Goal: Task Accomplishment & Management: Manage account settings

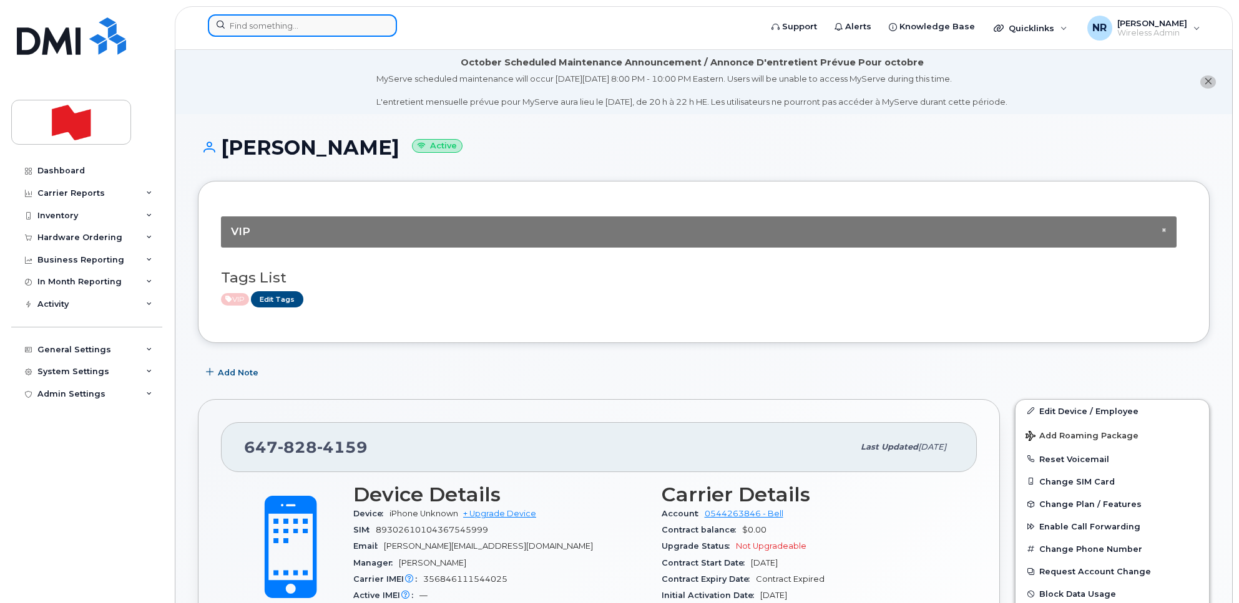
click at [247, 27] on input at bounding box center [302, 25] width 189 height 22
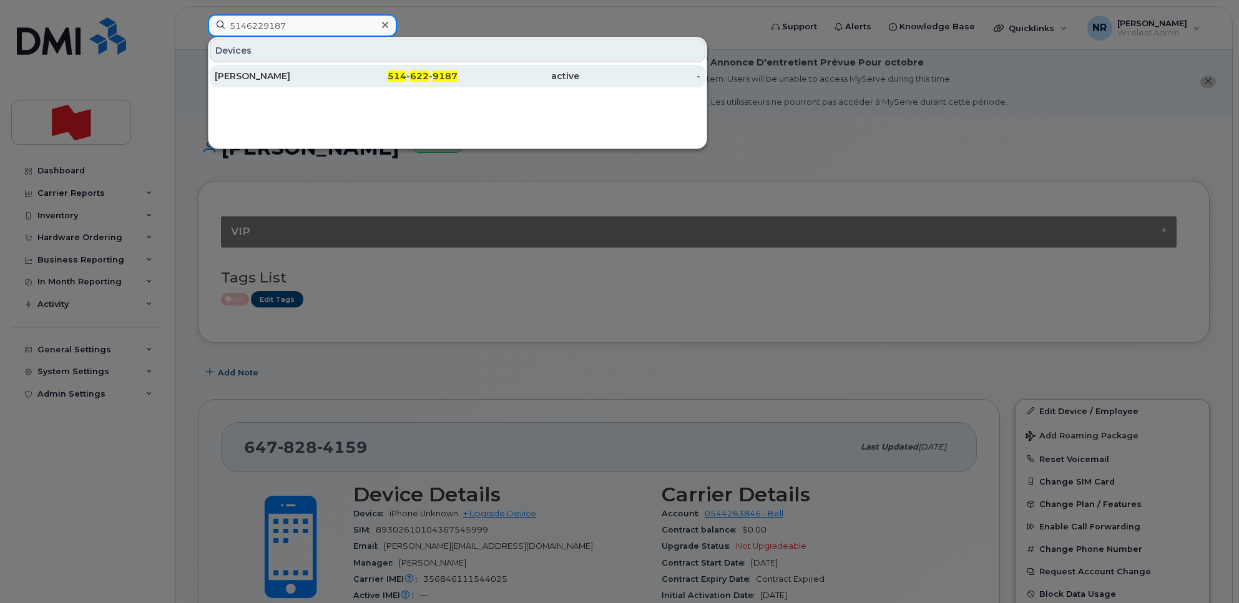
type input "5146229187"
click at [256, 77] on div "Thomas Bolland" at bounding box center [276, 76] width 122 height 12
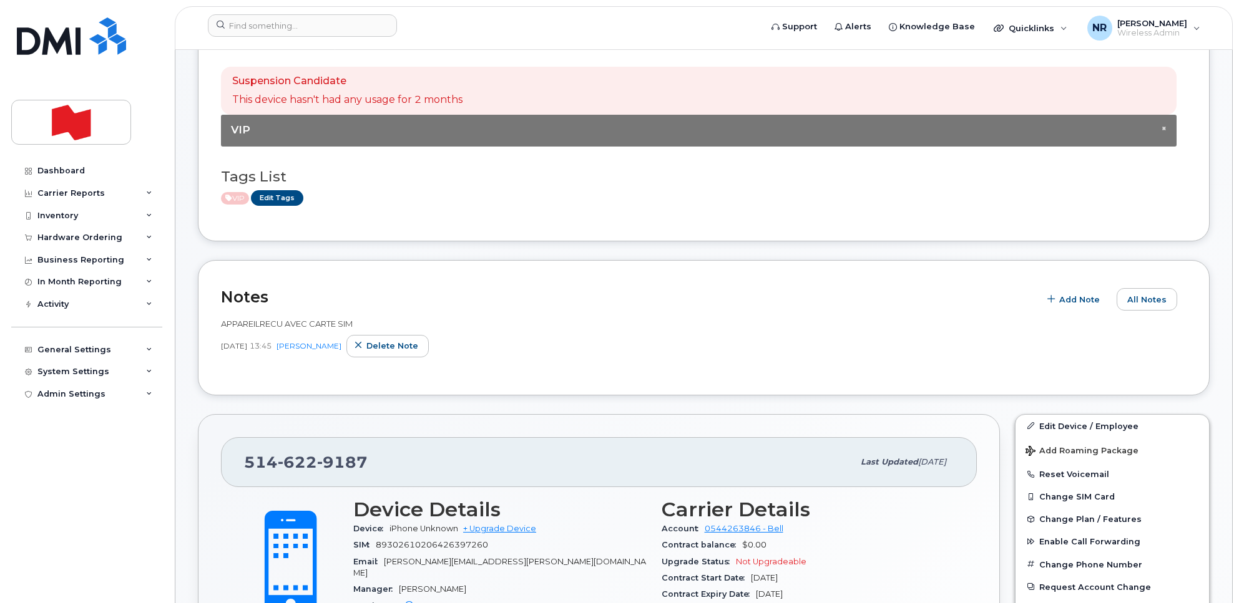
scroll to position [234, 0]
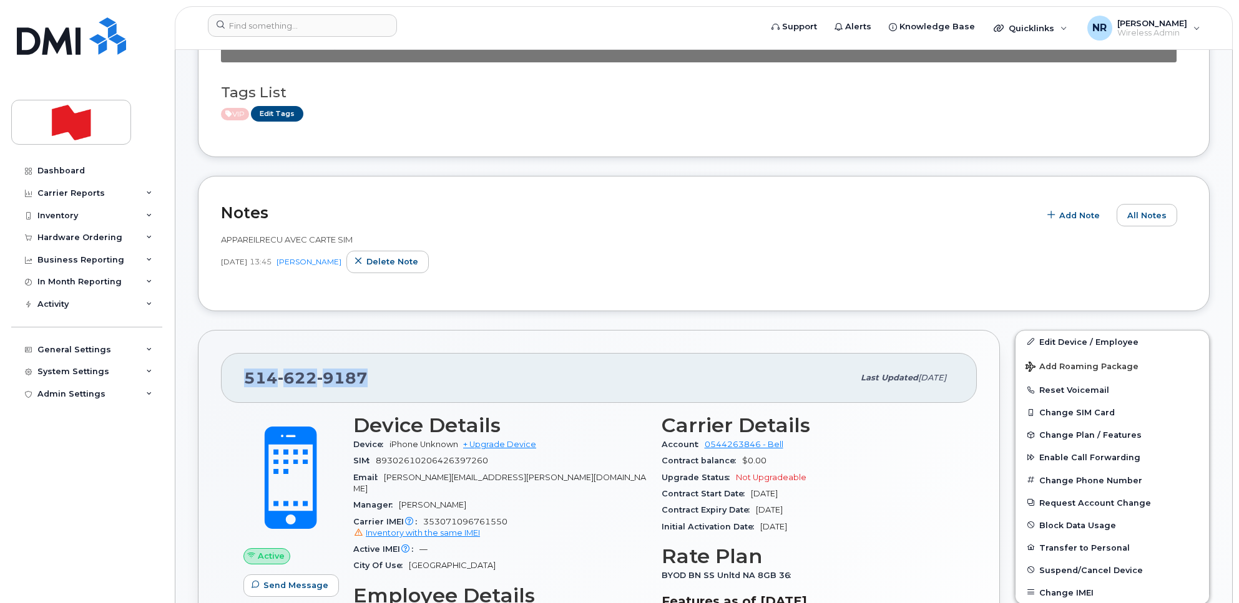
drag, startPoint x: 391, startPoint y: 382, endPoint x: 210, endPoint y: 372, distance: 181.2
click at [210, 372] on div "[PHONE_NUMBER] Last updated [DATE] Active Send Message 0.00 Bytes  used 0.00 By…" at bounding box center [599, 592] width 802 height 525
copy span "514 622 9187"
click at [1142, 214] on span "All Notes" at bounding box center [1146, 216] width 39 height 12
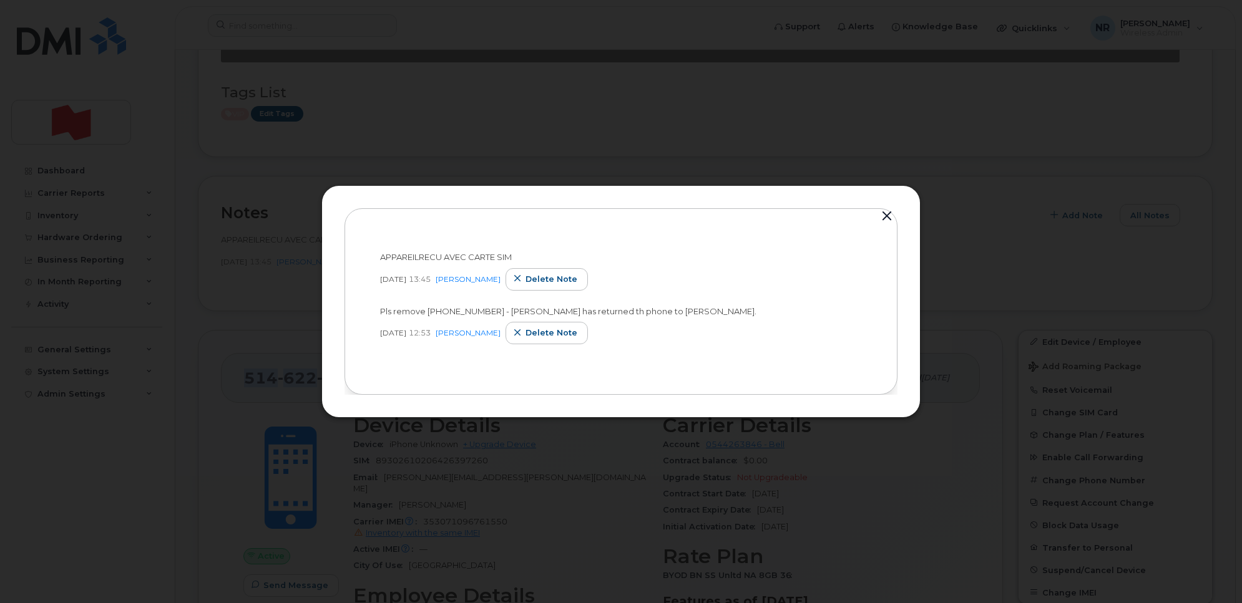
click at [882, 218] on button "button" at bounding box center [886, 216] width 19 height 17
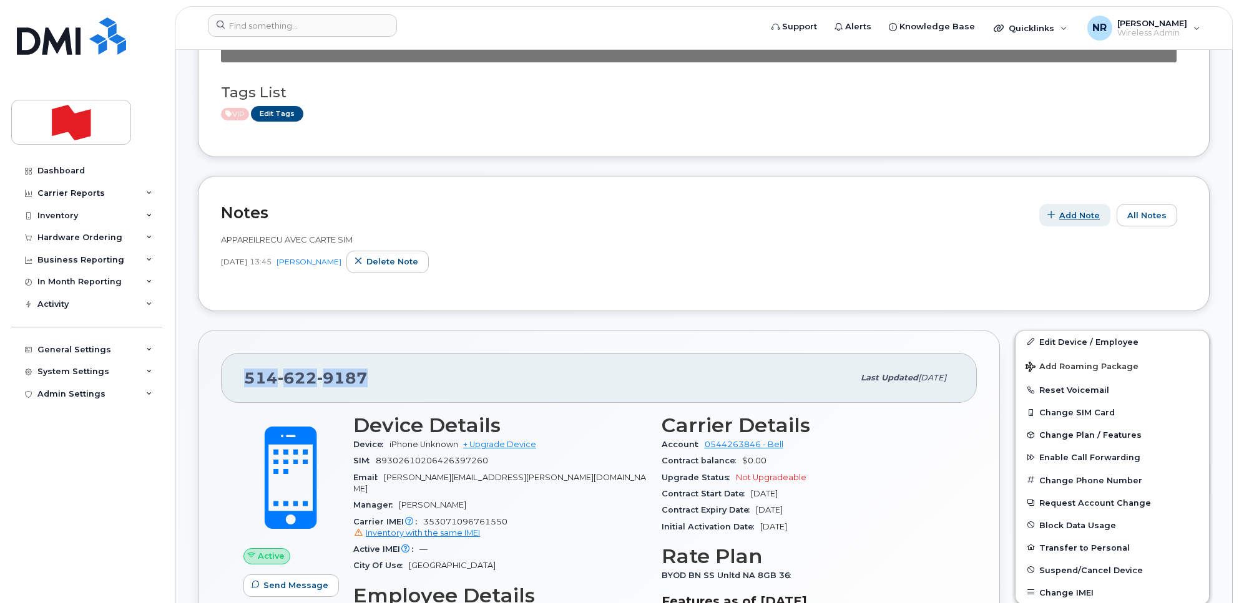
click at [1092, 214] on span "Add Note" at bounding box center [1079, 216] width 41 height 12
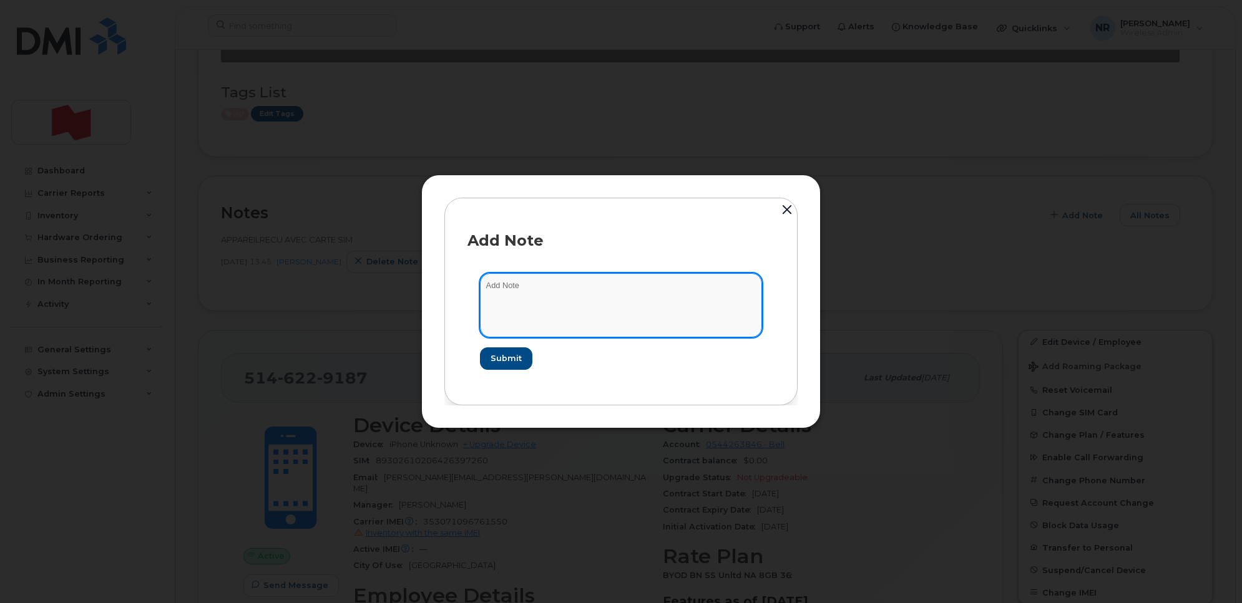
click at [575, 298] on textarea at bounding box center [621, 305] width 282 height 64
paste textarea "La suspension temporaire a été traitée. Numéro de confirmation: 6704624180"
drag, startPoint x: 484, startPoint y: 313, endPoint x: 501, endPoint y: 313, distance: 17.5
click at [484, 313] on textarea "La suspension temporaire a été traitée. Numéro de confirmation: 6704624180" at bounding box center [621, 305] width 282 height 64
click at [621, 300] on textarea "La suspension temporaire a été traitée. Numéro de confirmation: 6704624180" at bounding box center [621, 305] width 282 height 64
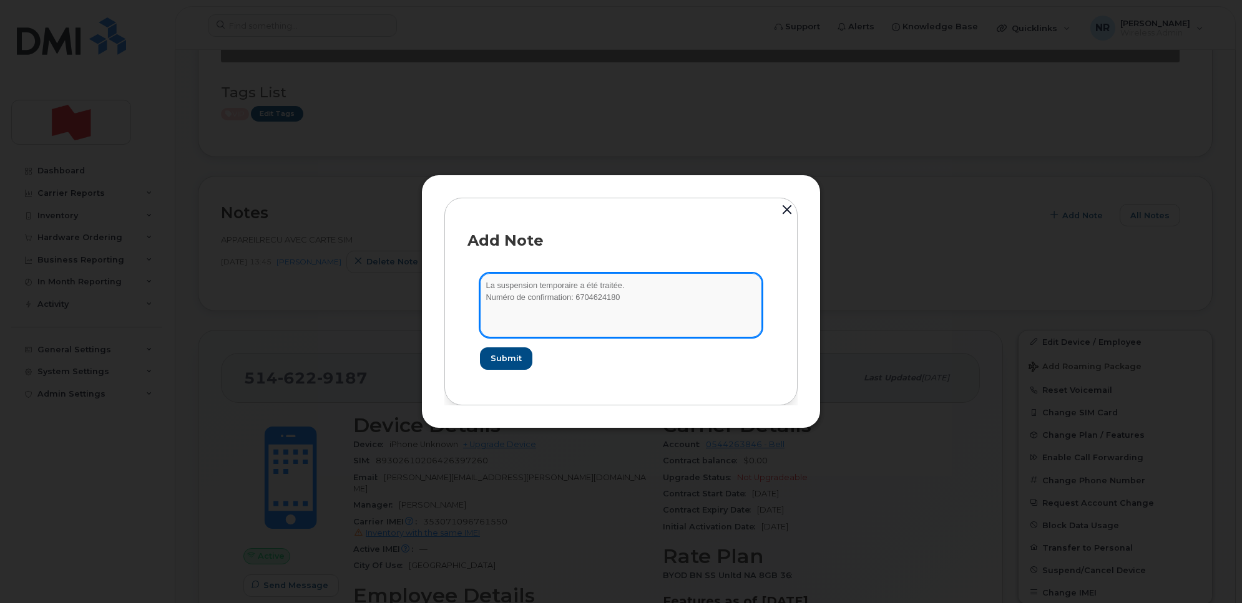
paste textarea "Dates de suspension Début de la suspension2025-09-24Date de réactivation2026-03…"
type textarea "La suspension temporaire a été traitée. Numéro de confirmation: 6704624180 Date…"
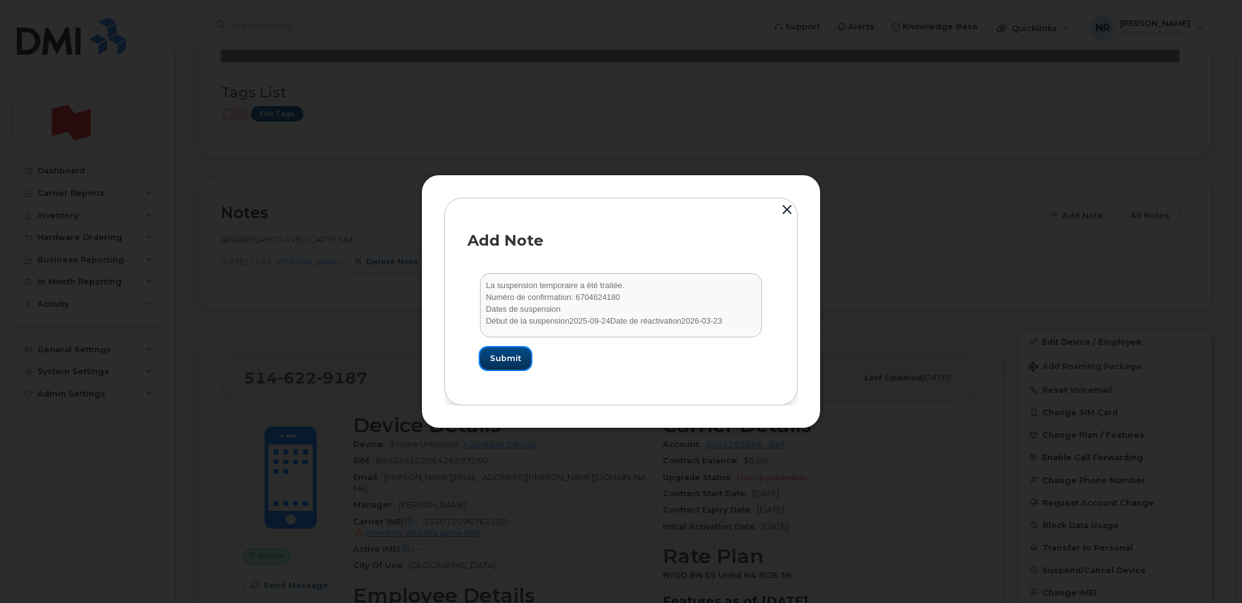
click at [496, 353] on span "Submit" at bounding box center [505, 359] width 31 height 12
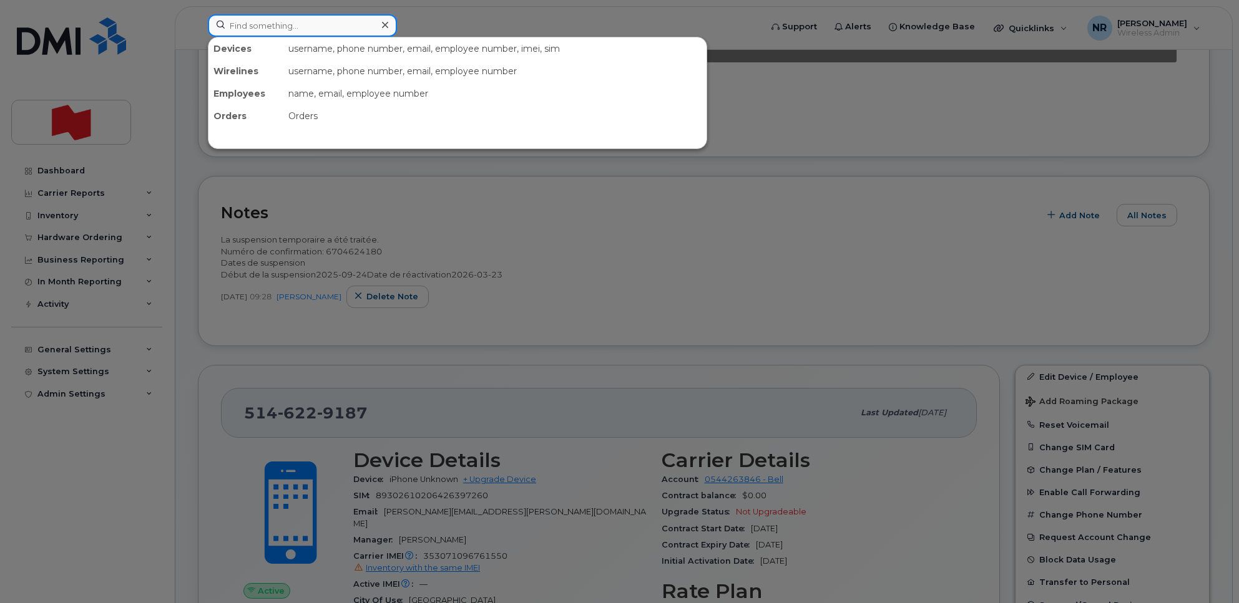
click at [282, 29] on input at bounding box center [302, 25] width 189 height 22
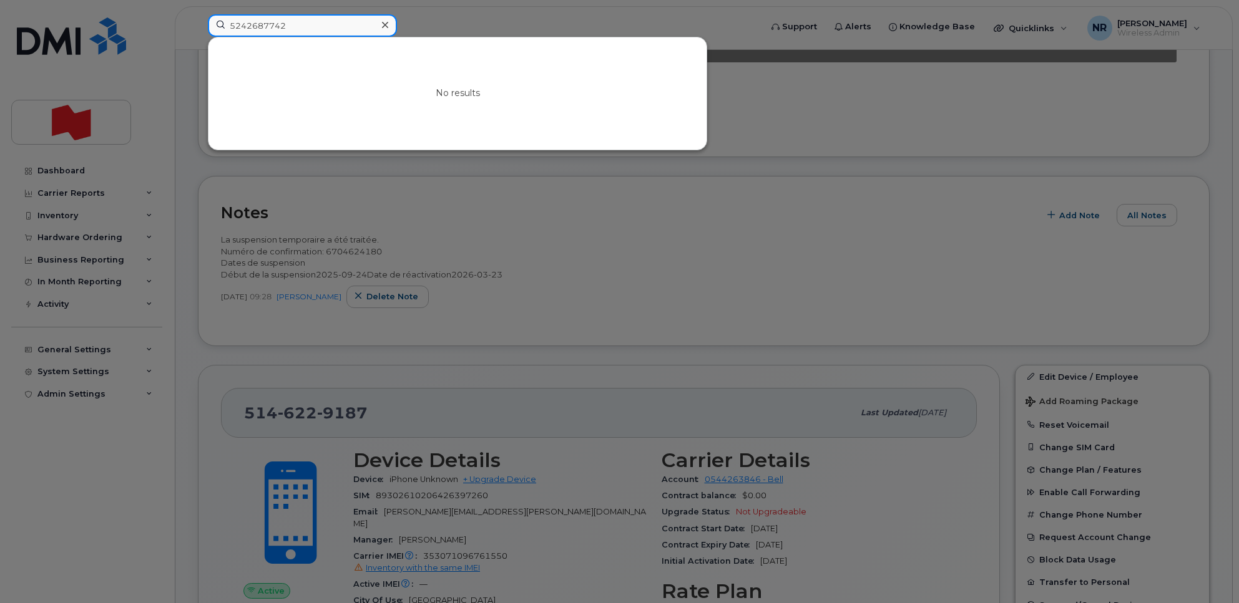
drag, startPoint x: 238, startPoint y: 22, endPoint x: 345, endPoint y: 33, distance: 107.8
click at [243, 24] on input "5242687742" at bounding box center [302, 25] width 189 height 22
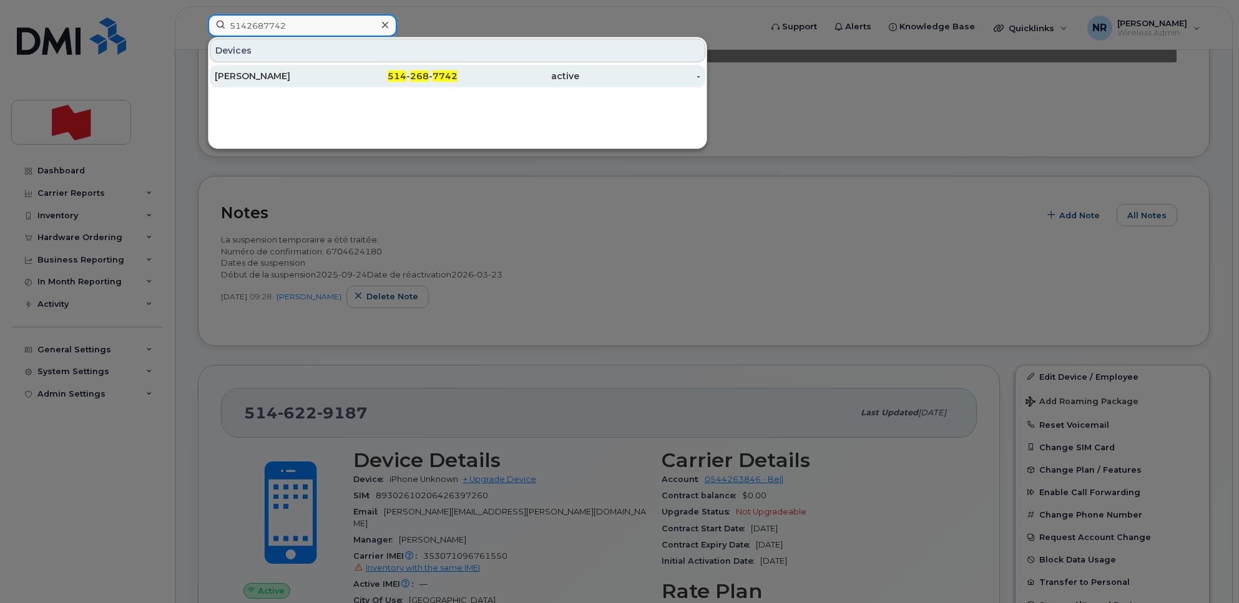
type input "5142687742"
click at [263, 79] on div "Samuil Stoychev" at bounding box center [276, 76] width 122 height 12
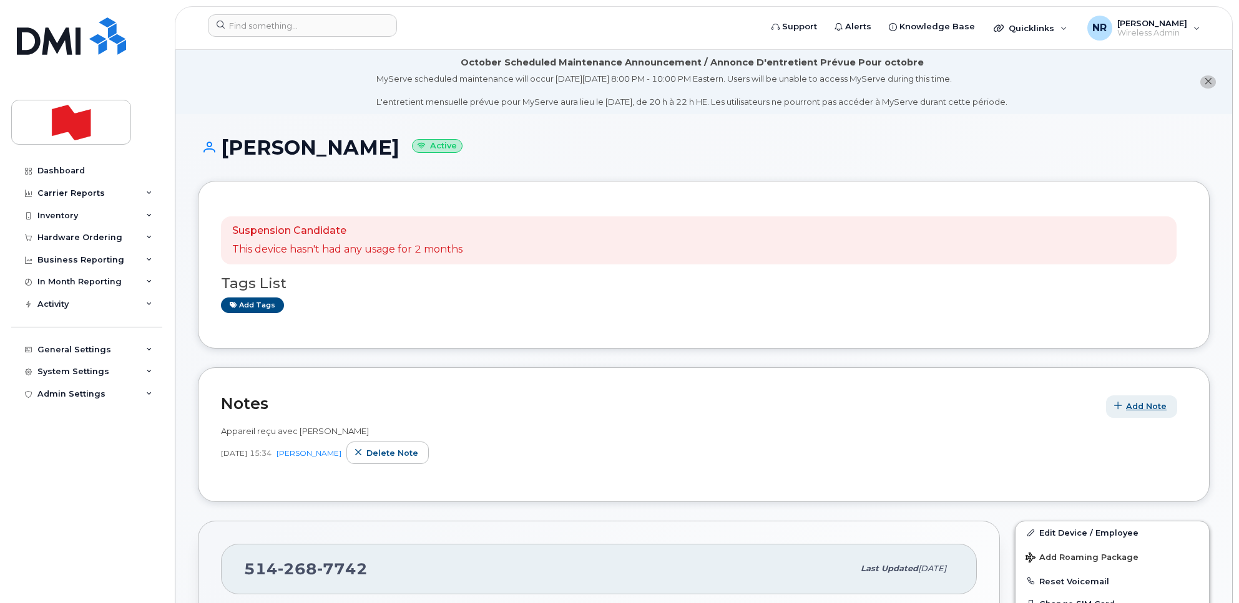
drag, startPoint x: 1155, startPoint y: 412, endPoint x: 1136, endPoint y: 413, distance: 18.7
click at [1136, 413] on button "Add Note" at bounding box center [1141, 407] width 71 height 22
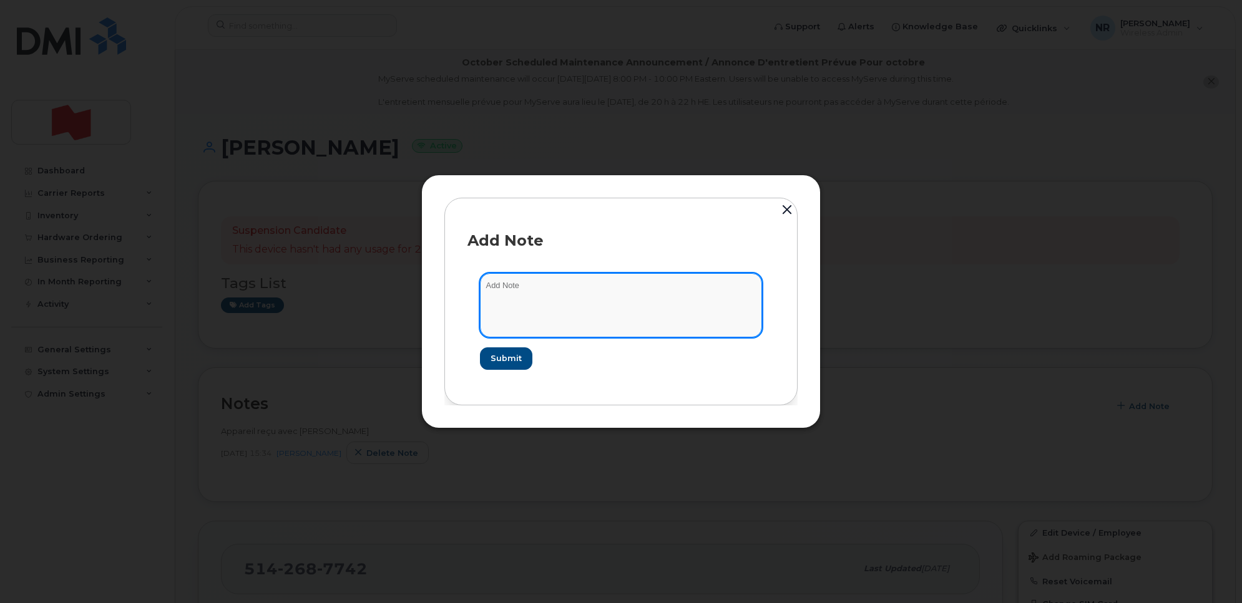
click at [585, 303] on textarea at bounding box center [621, 305] width 282 height 64
paste textarea "La suspension temporaire a été traitée. Numéro de confirmation: 6704670534"
click at [495, 317] on textarea "La suspension temporaire a été traitée. Numéro de confirmation: 6704670534" at bounding box center [621, 305] width 282 height 64
paste textarea "Dates de suspension Début de la suspension2025-09-24Date de réactivation2026-03…"
type textarea "La suspension temporaire a été traitée. Numéro de confirmation: 6704670534 Date…"
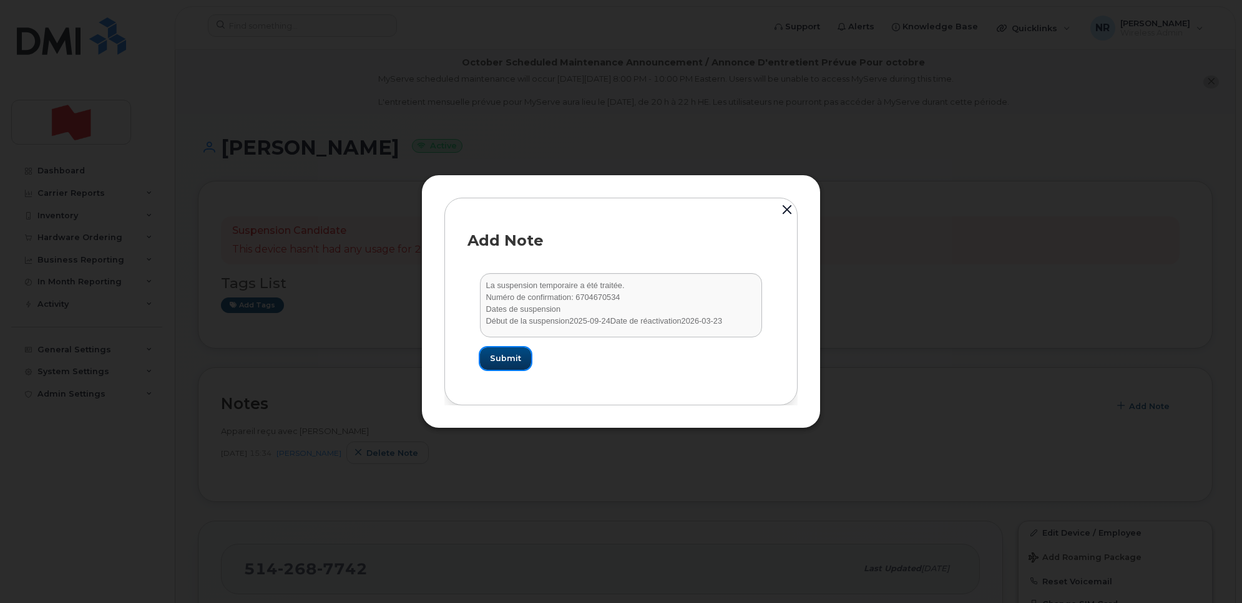
click at [510, 359] on span "Submit" at bounding box center [505, 359] width 31 height 12
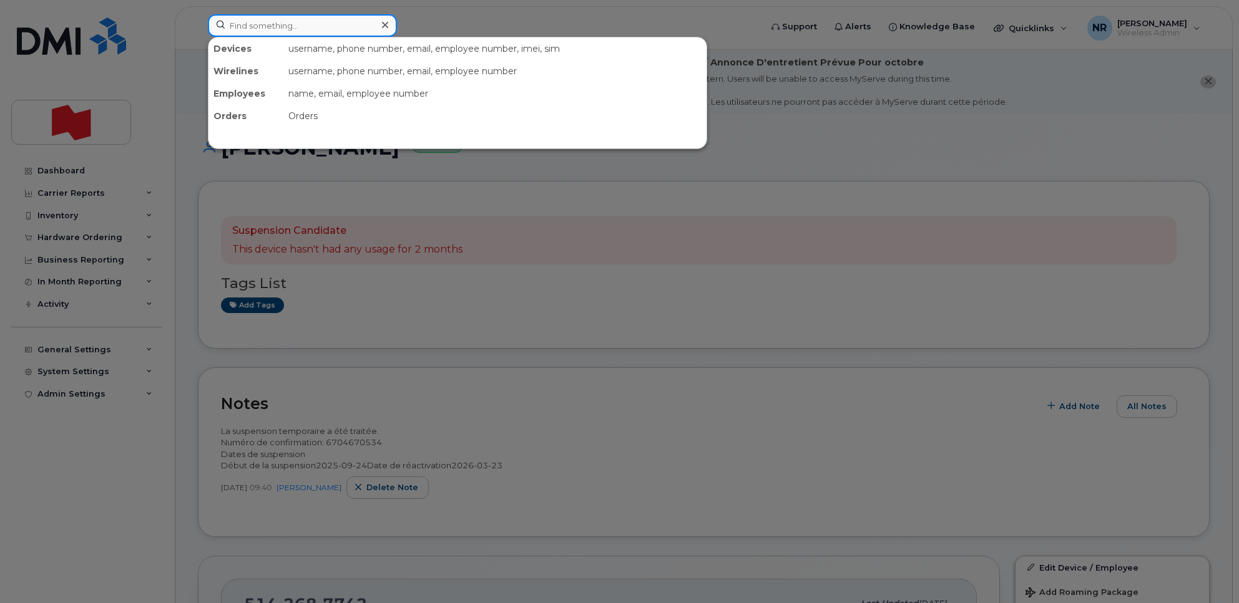
click at [253, 32] on input at bounding box center [302, 25] width 189 height 22
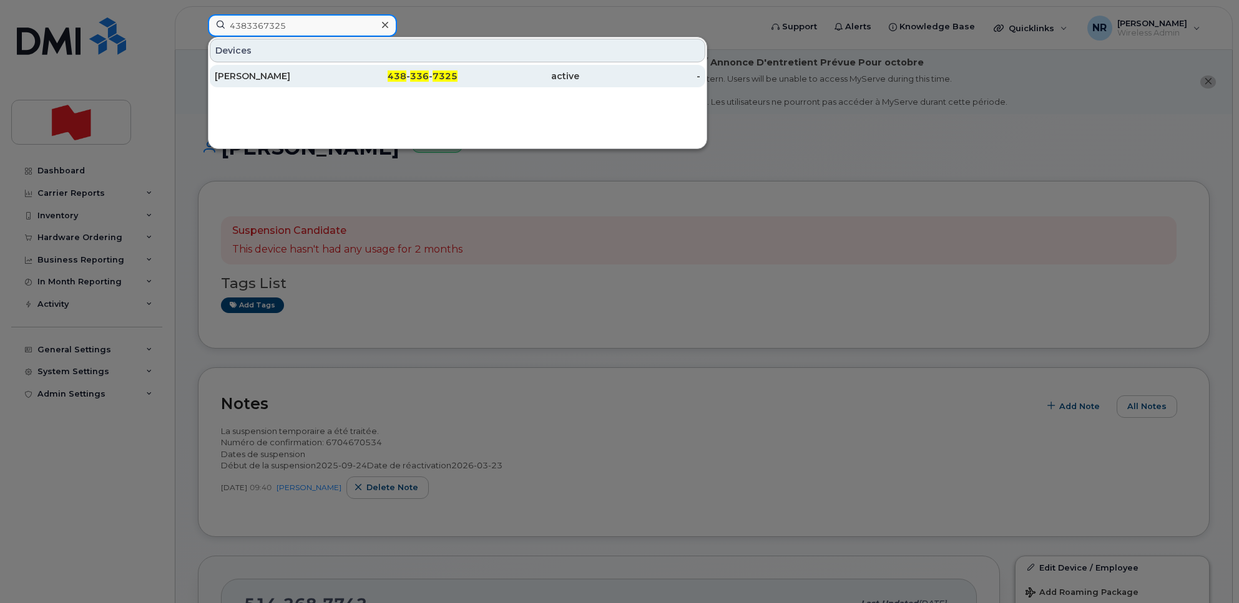
type input "4383367325"
click at [263, 72] on div "Leopold Levesque" at bounding box center [276, 76] width 122 height 12
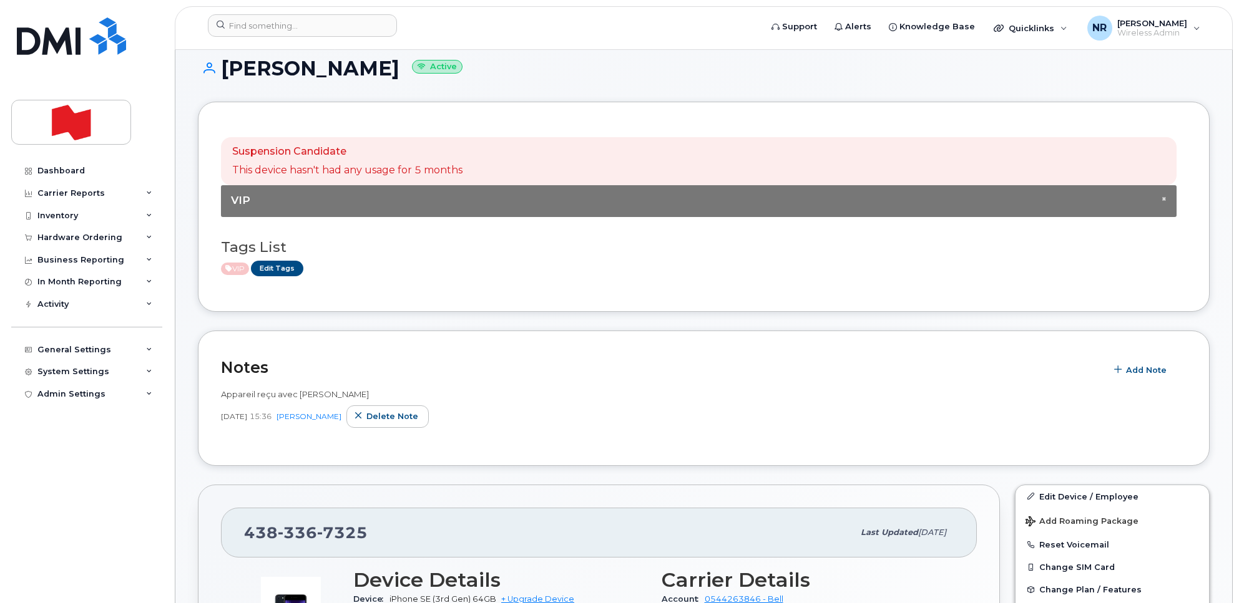
scroll to position [78, 0]
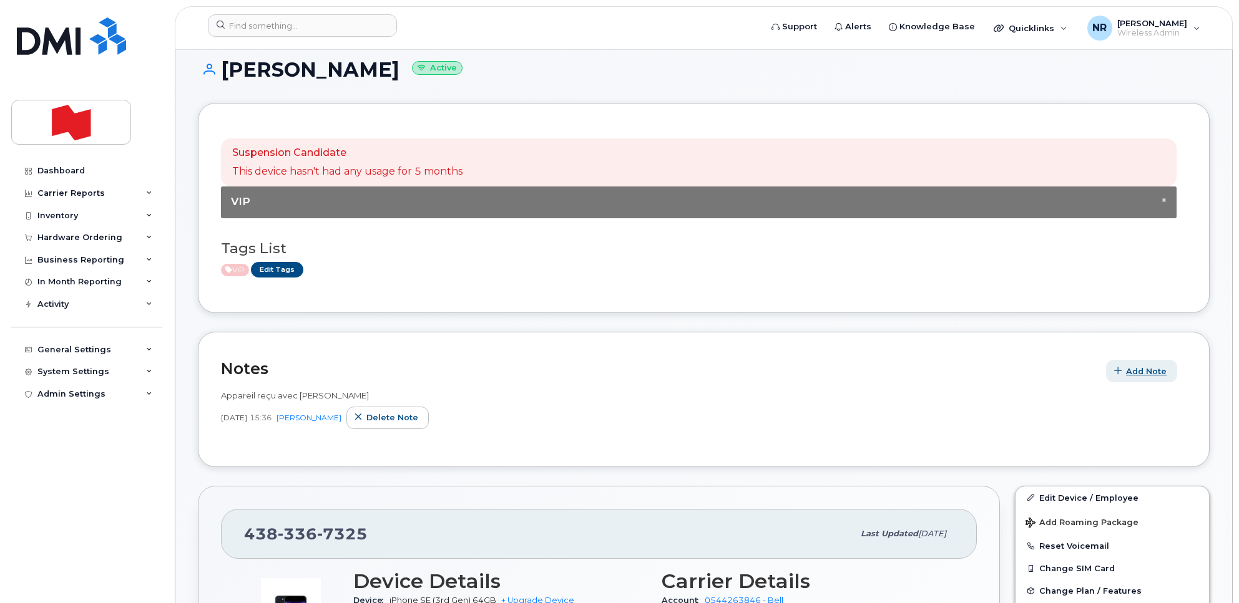
click at [1143, 366] on span "Add Note" at bounding box center [1146, 372] width 41 height 12
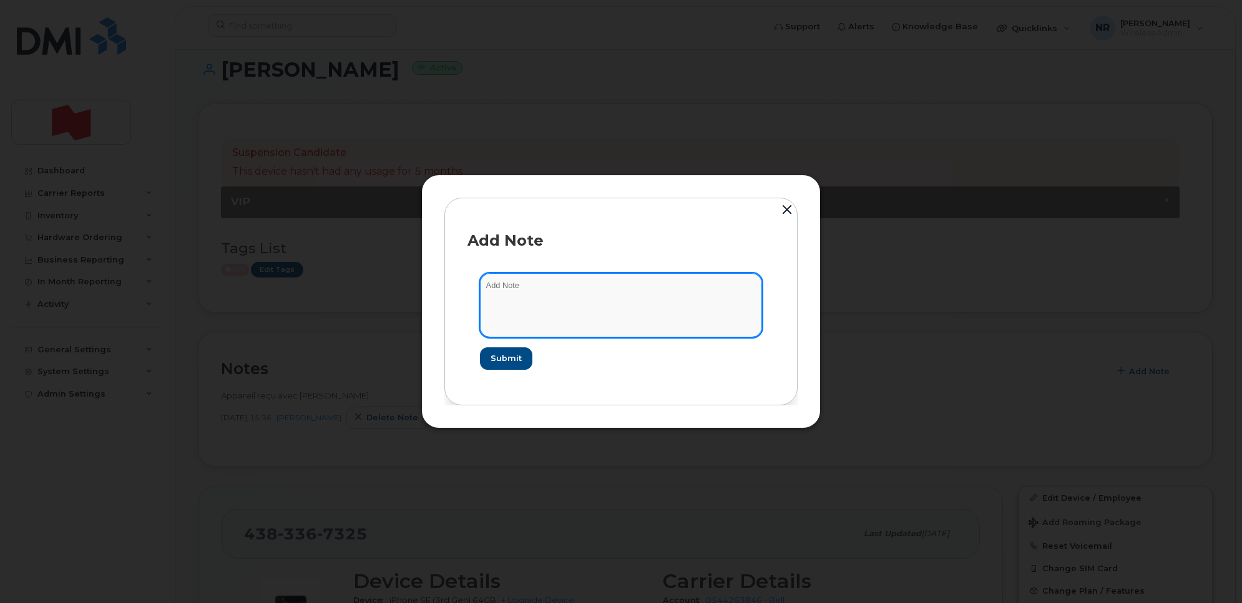
click at [554, 299] on textarea at bounding box center [621, 305] width 282 height 64
paste textarea "La suspension temporaire a été traitée. Numéro de confirmation: 6704684333"
click at [495, 313] on textarea "La suspension temporaire a été traitée. Numéro de confirmation: 6704684333" at bounding box center [621, 305] width 282 height 64
paste textarea "Dates de suspension Début de la suspension2025-09-24Date de réactivation2026-03…"
type textarea "La suspension temporaire a été traitée. Numéro de confirmation: 6704684333 Date…"
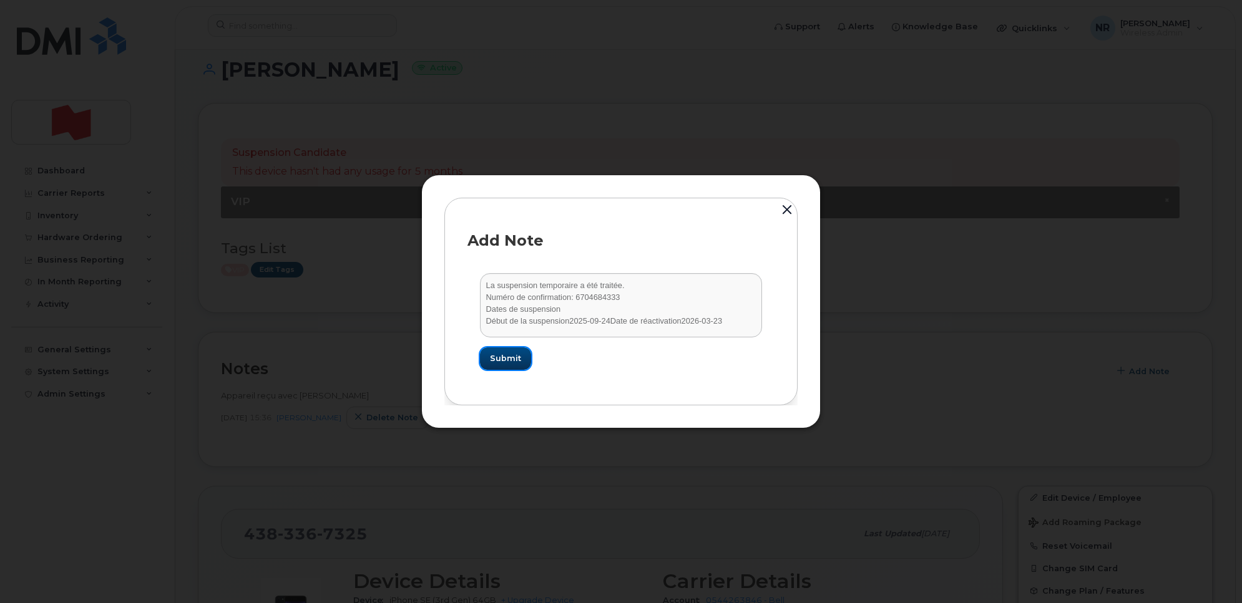
click at [500, 362] on span "Submit" at bounding box center [505, 359] width 31 height 12
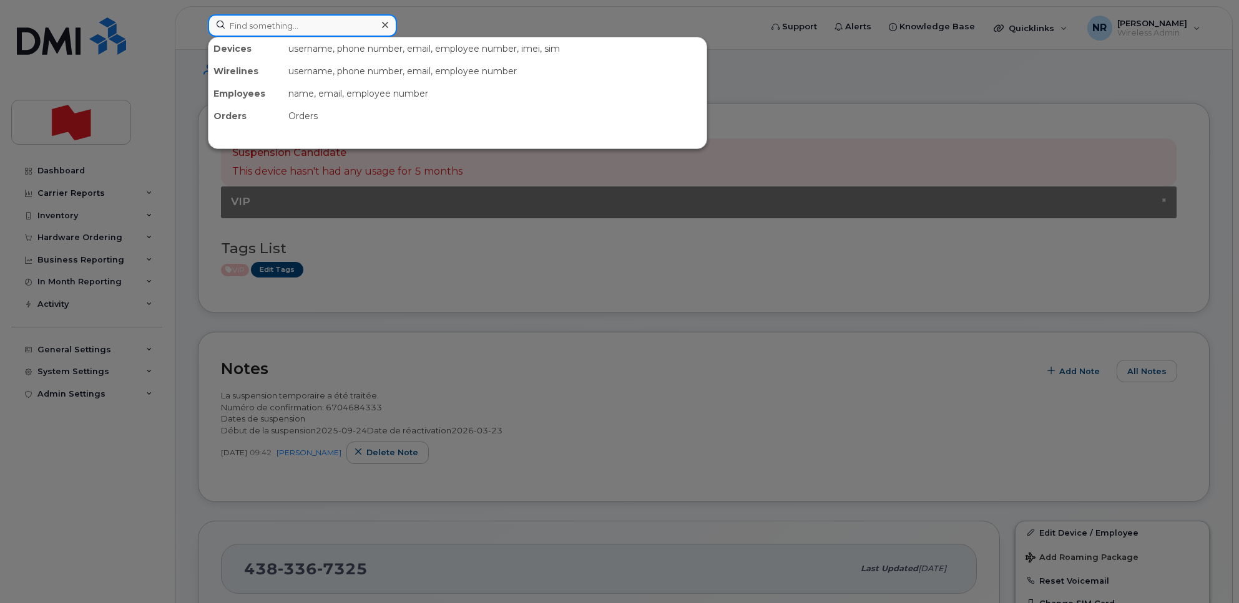
click at [297, 27] on input at bounding box center [302, 25] width 189 height 22
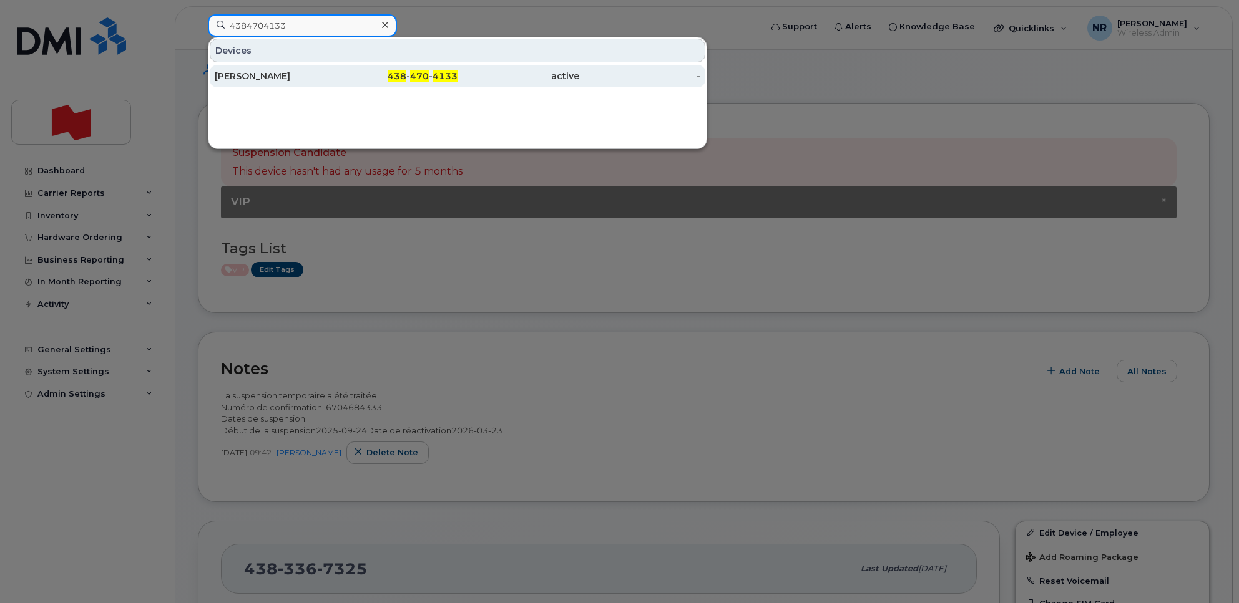
type input "4384704133"
click at [239, 75] on div "Xavier Cauchon" at bounding box center [276, 76] width 122 height 12
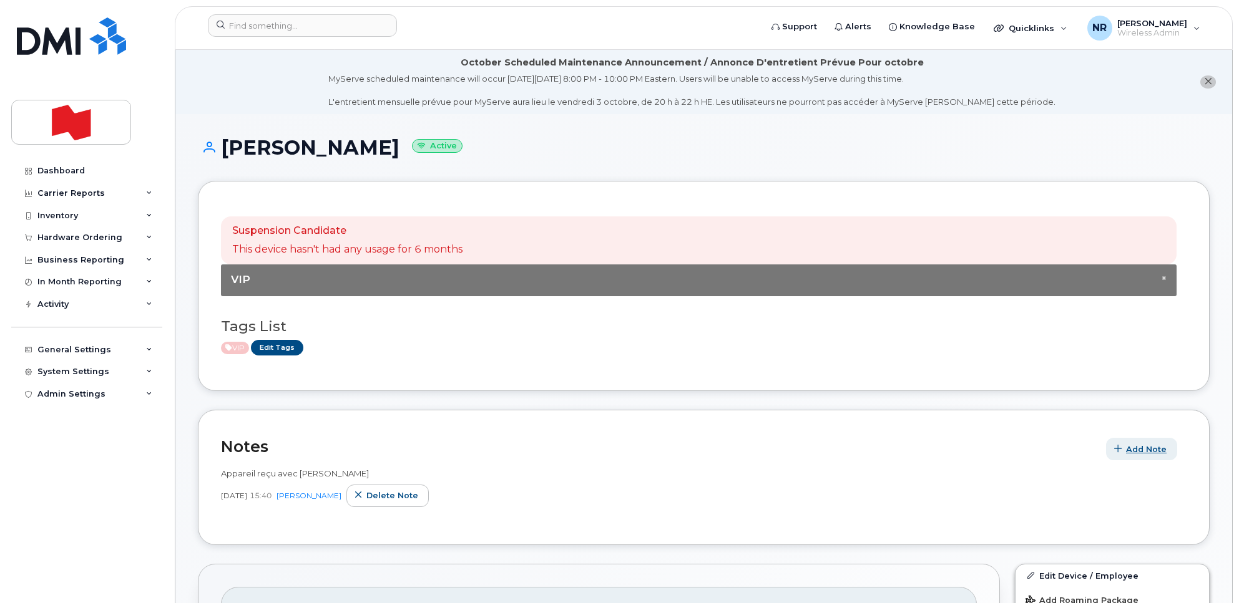
click at [1139, 450] on span "Add Note" at bounding box center [1146, 450] width 41 height 12
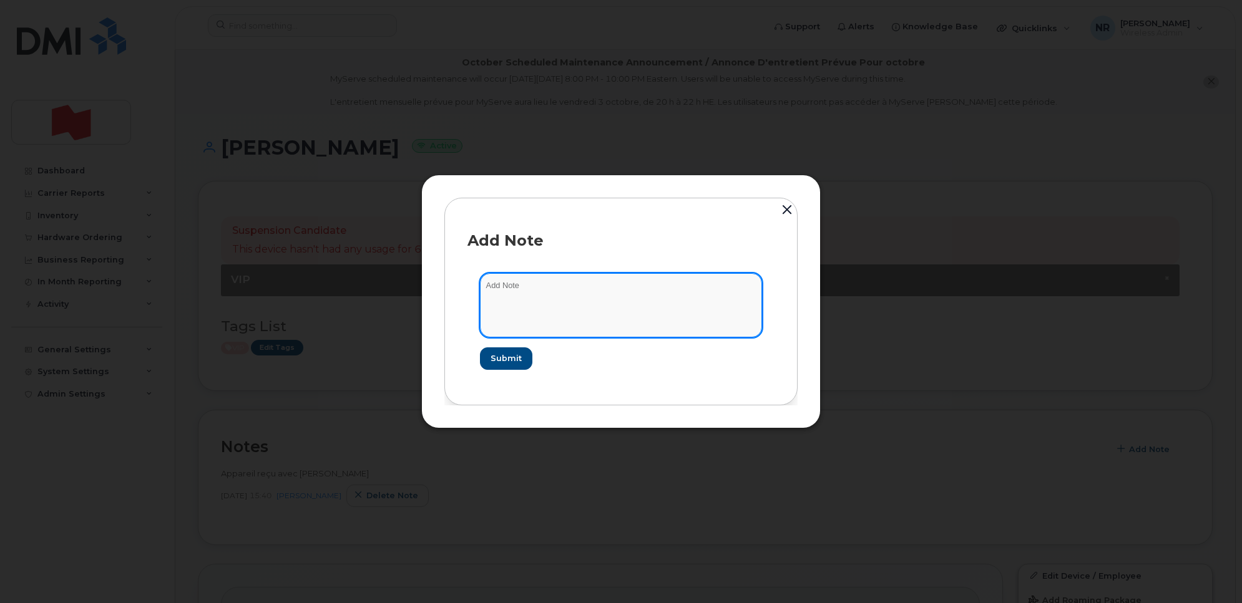
click at [571, 296] on textarea at bounding box center [621, 305] width 282 height 64
paste textarea "La suspension temporaire a été traitée. Numéro de confirmation: 6704687808"
click at [492, 303] on textarea "La suspension temporaire a été traitée. Numéro de confirmation: 6704687808" at bounding box center [621, 305] width 282 height 64
drag, startPoint x: 609, startPoint y: 304, endPoint x: 600, endPoint y: 309, distance: 9.8
click at [600, 309] on textarea "La suspension temporaire a été traitée. Numéro de confirmation: 6704687808" at bounding box center [621, 305] width 282 height 64
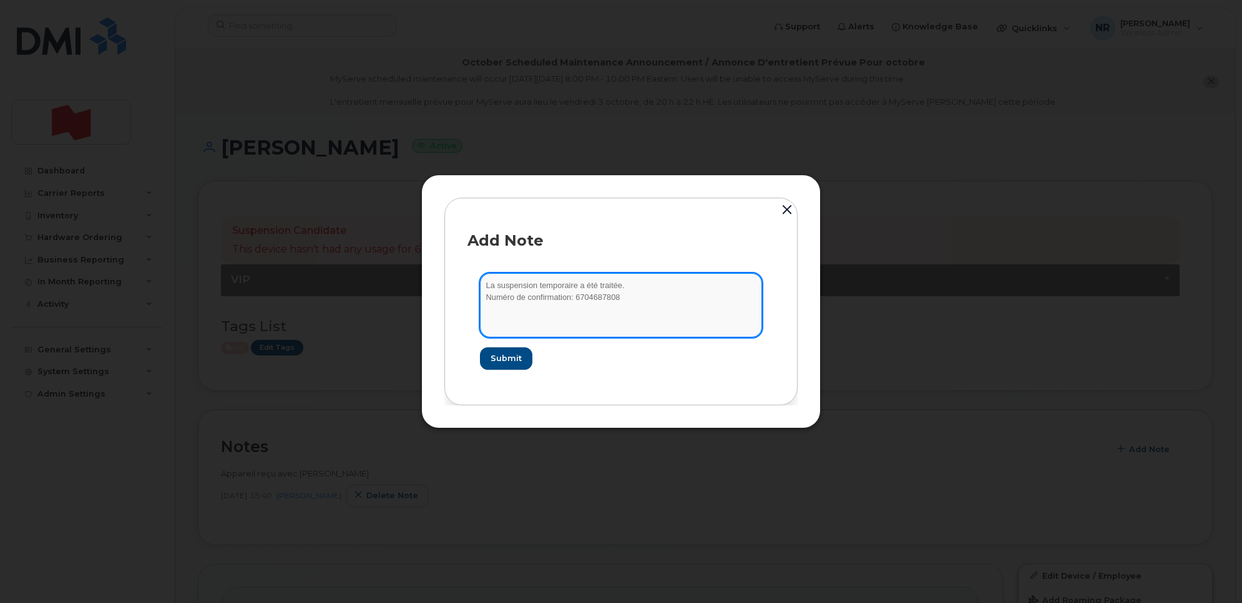
paste textarea "Dates de suspension Début de la suspension2025-09-24Date de réactivation2026-03…"
click at [566, 318] on textarea "La suspension temporaire a été traitée. Numéro de confirmation: 6704687808 Date…" at bounding box center [621, 305] width 282 height 64
click at [606, 319] on textarea "La suspension temporaire a été traitée. Numéro de confirmation: 6704687808 Date…" at bounding box center [621, 305] width 282 height 64
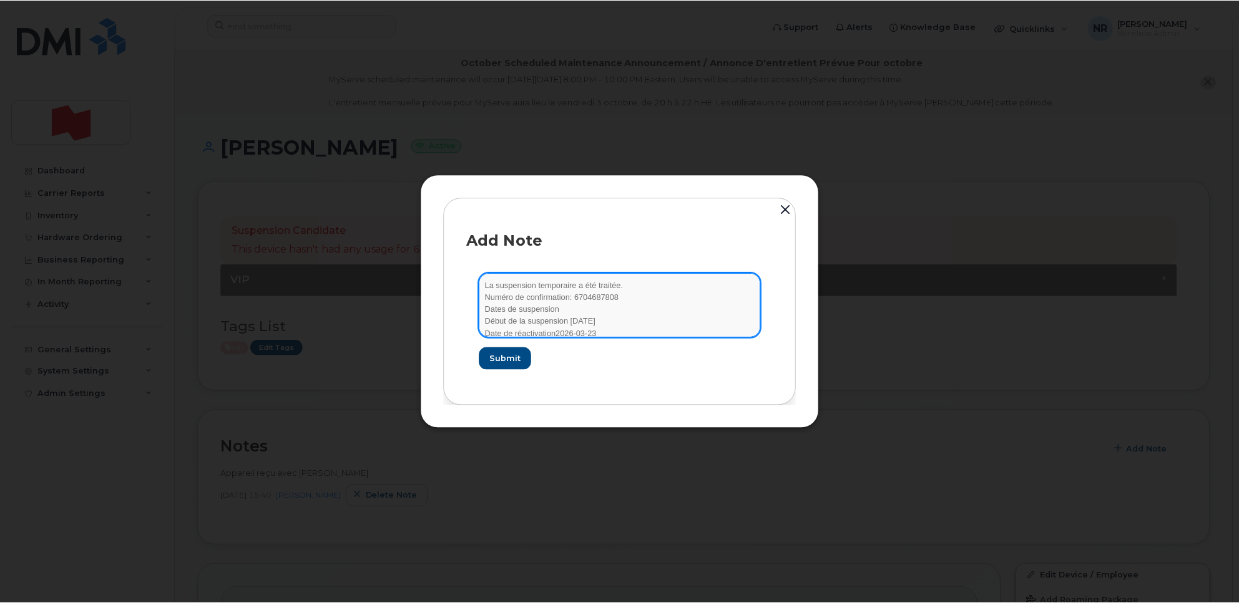
scroll to position [2, 0]
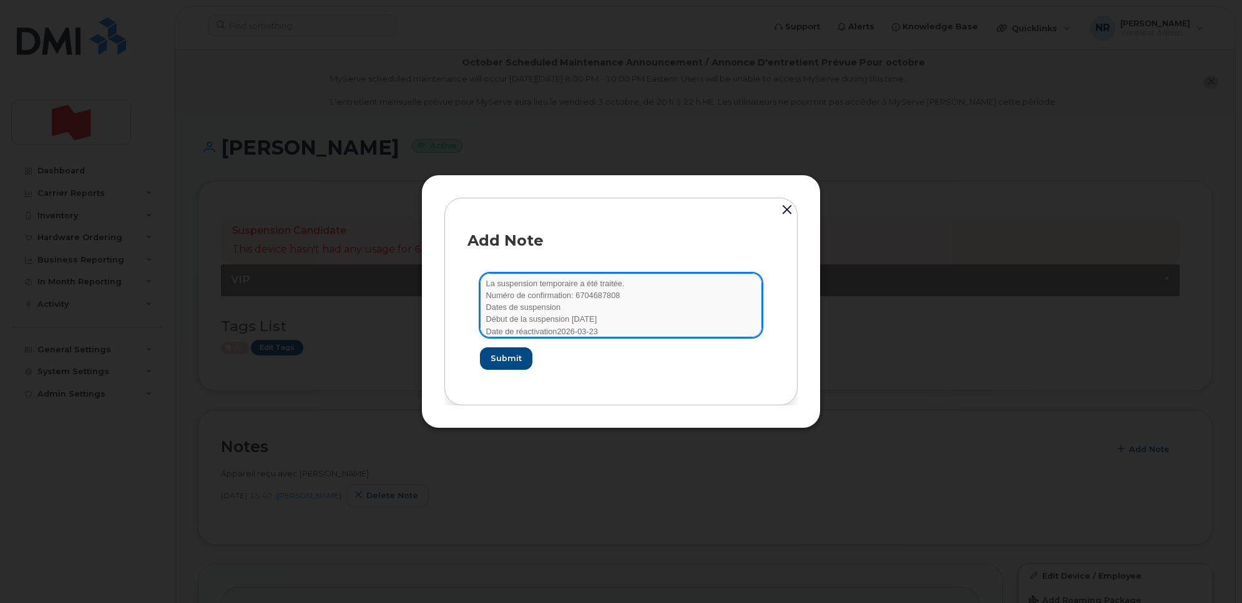
click at [551, 334] on textarea "La suspension temporaire a été traitée. Numéro de confirmation: 6704687808 Date…" at bounding box center [621, 305] width 282 height 64
type textarea "La suspension temporaire a été traitée. Numéro de confirmation: 6704687808 Date…"
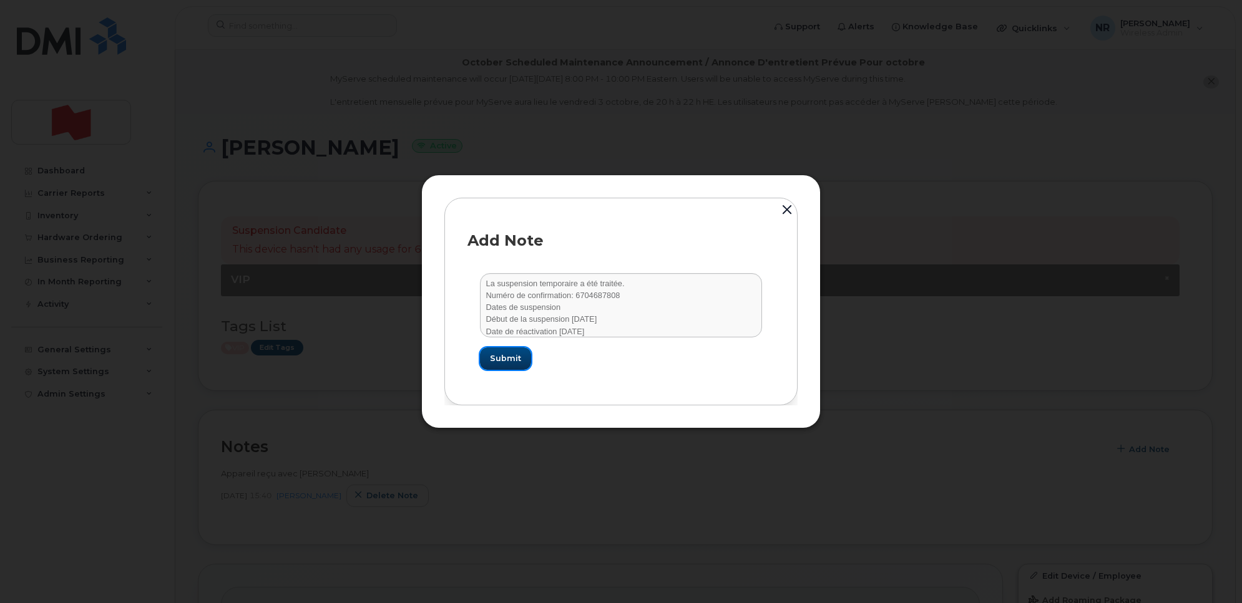
click at [501, 369] on button "Submit" at bounding box center [505, 359] width 51 height 22
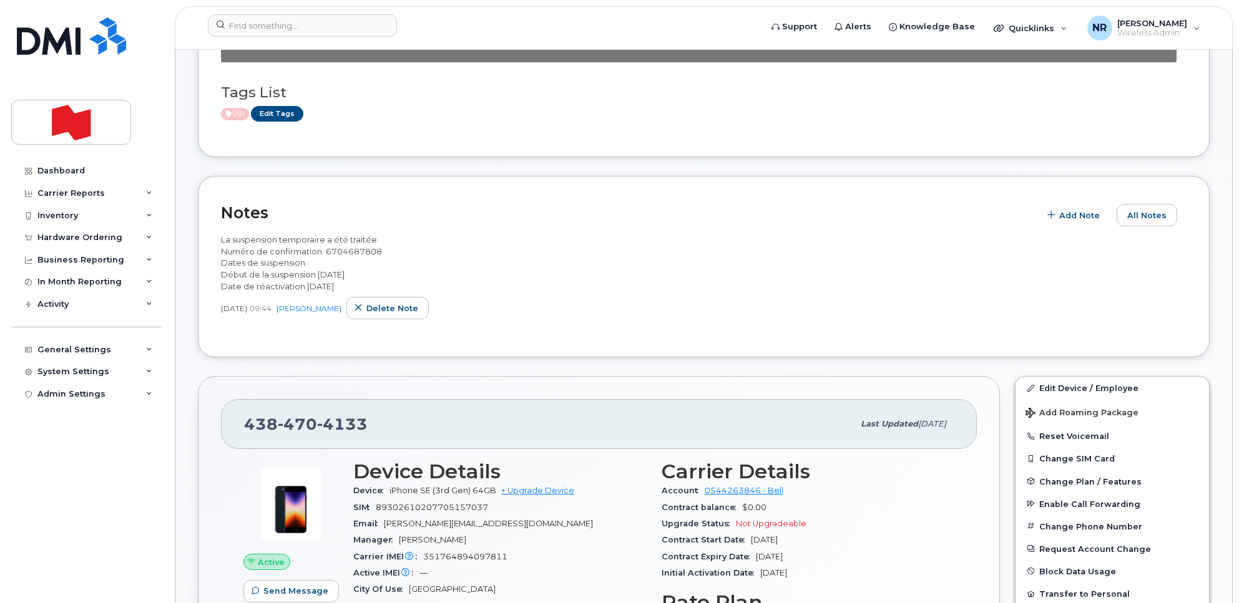
scroll to position [0, 0]
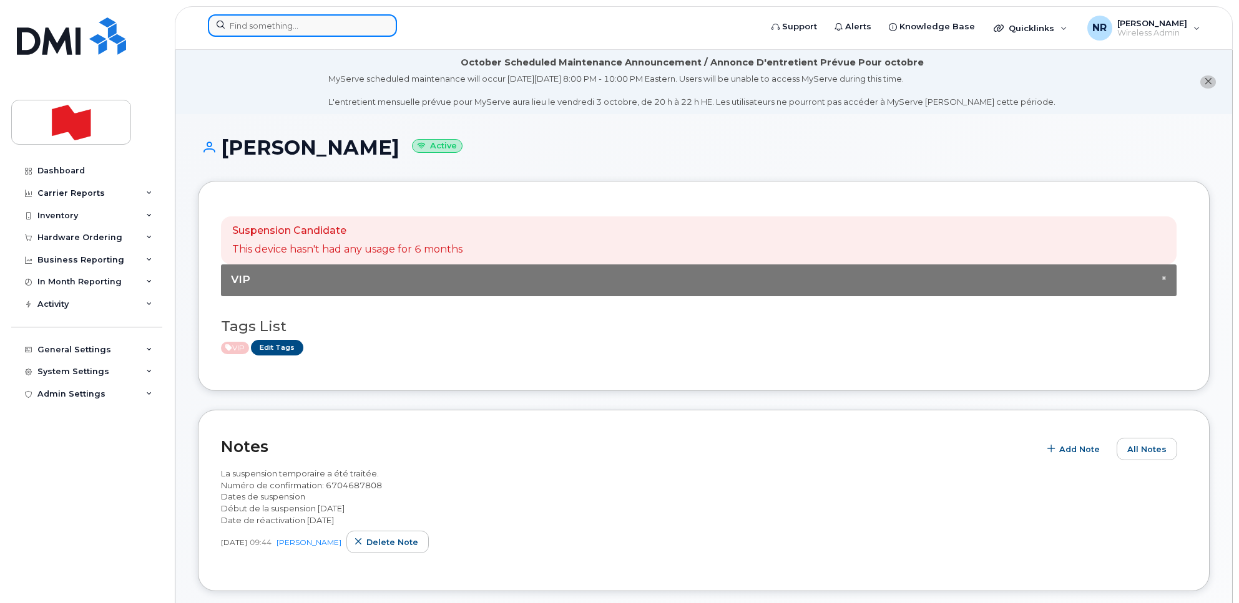
click at [267, 31] on input at bounding box center [302, 25] width 189 height 22
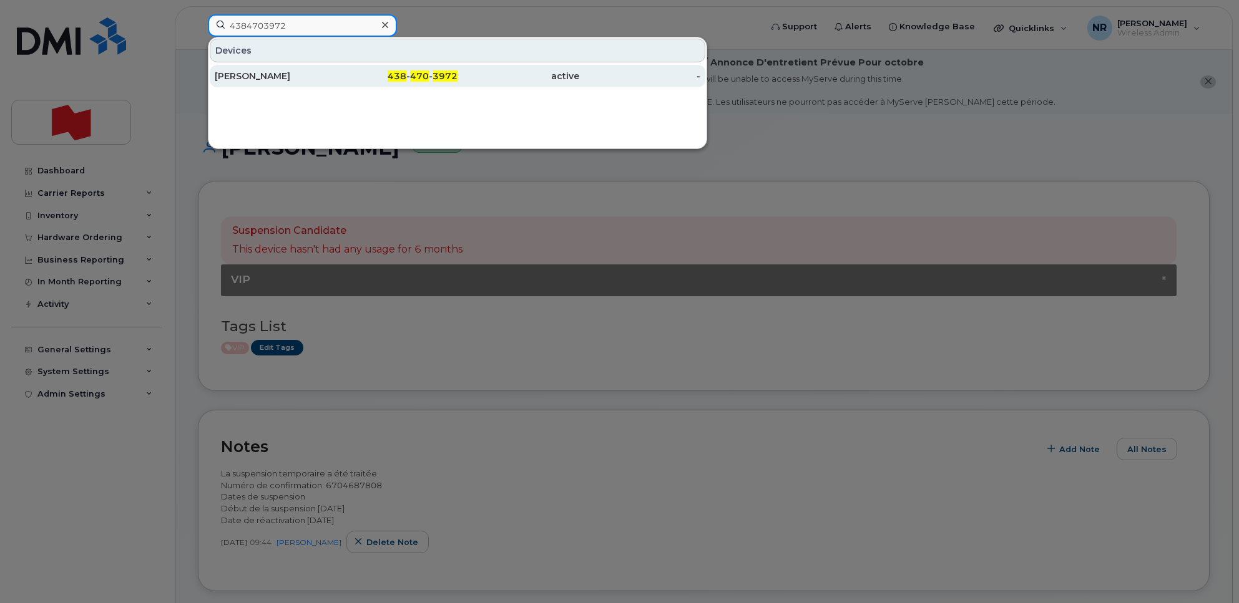
type input "4384703972"
click at [273, 77] on div "[PERSON_NAME]" at bounding box center [276, 76] width 122 height 12
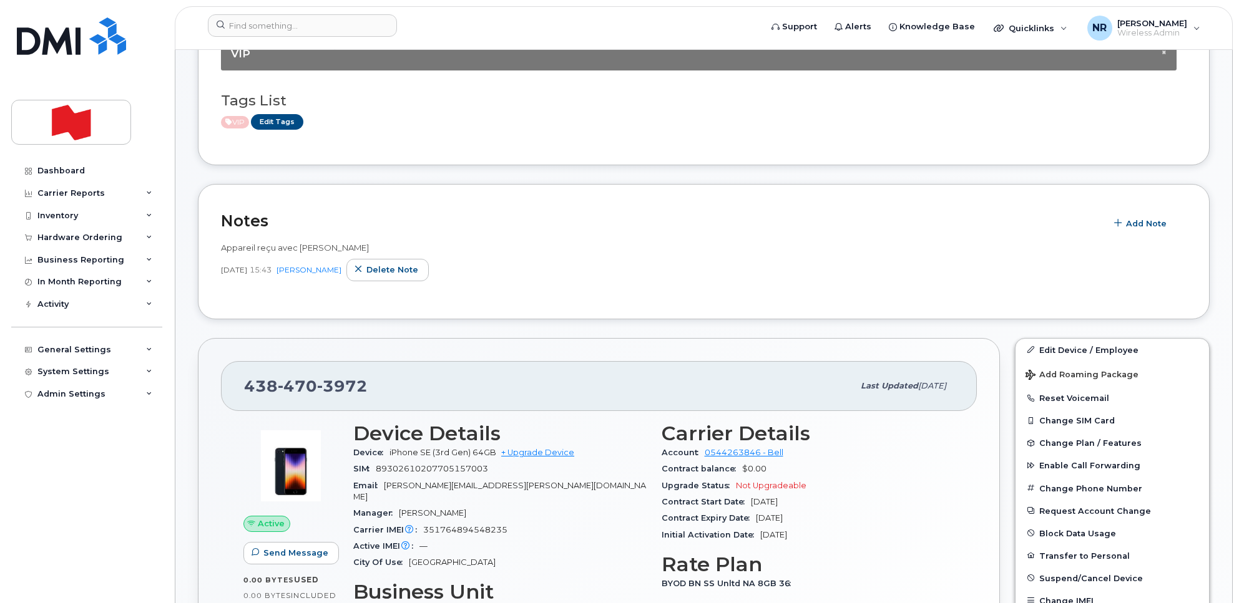
scroll to position [468, 0]
